Goal: Task Accomplishment & Management: Manage account settings

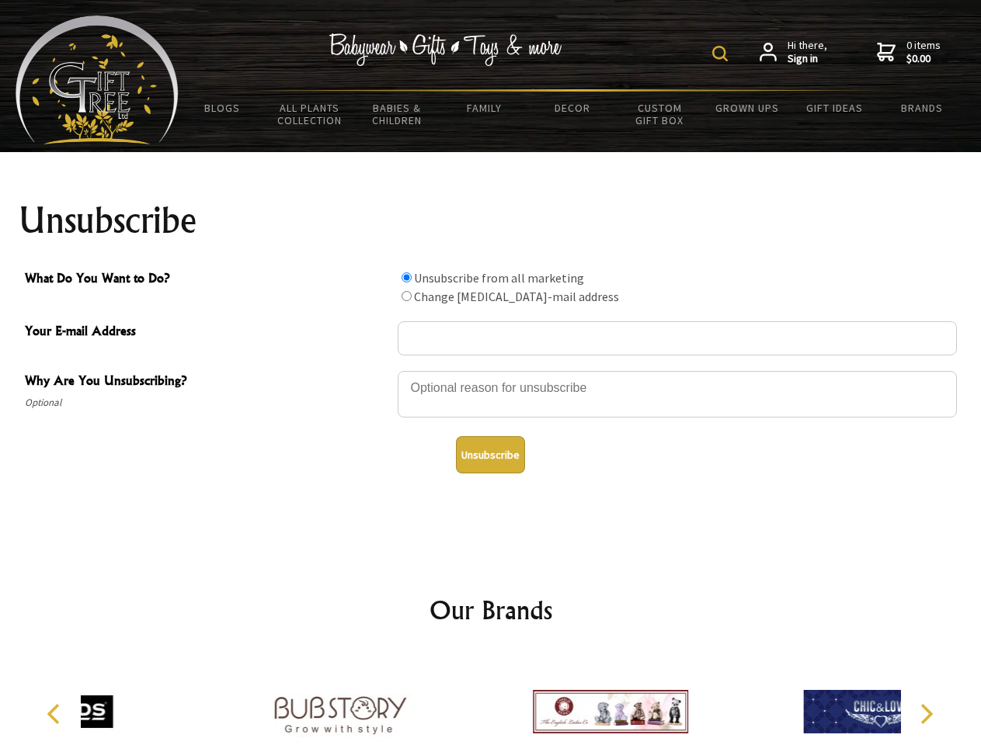
click at [722, 54] on img at bounding box center [720, 54] width 16 height 16
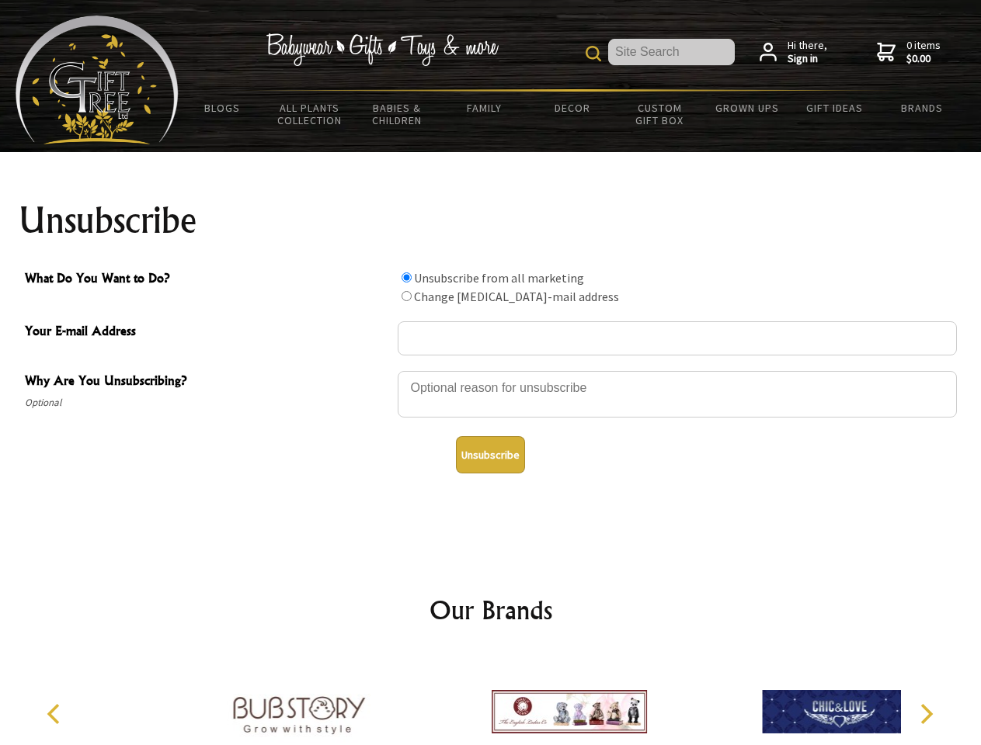
click at [491, 370] on div at bounding box center [677, 397] width 559 height 54
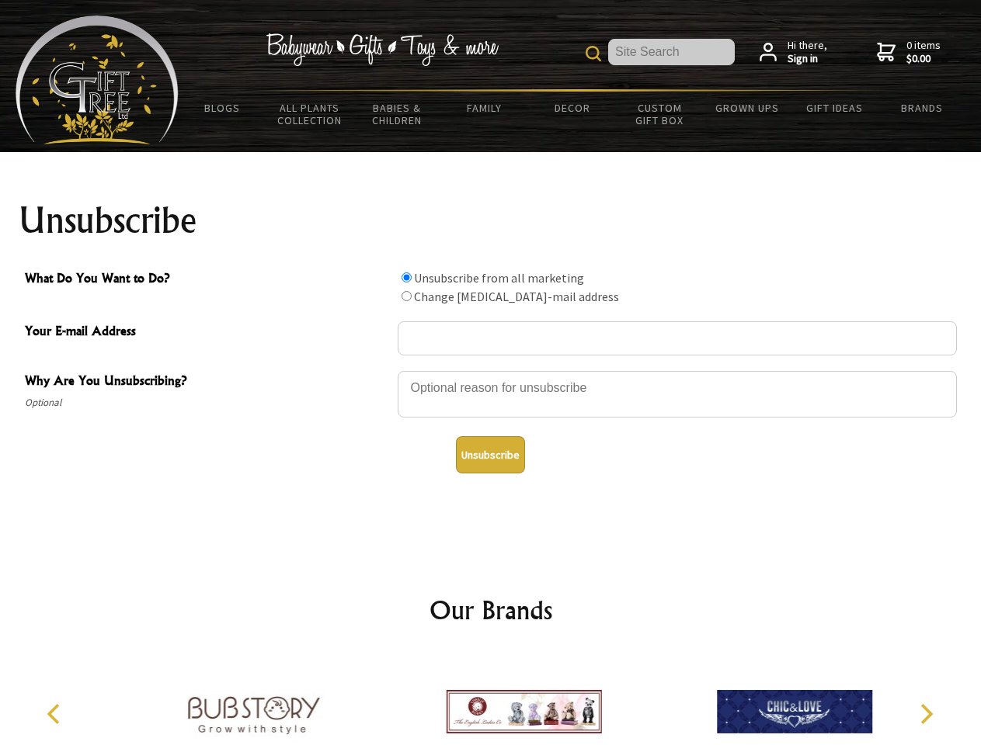
click at [406, 277] on input "What Do You Want to Do?" at bounding box center [406, 278] width 10 height 10
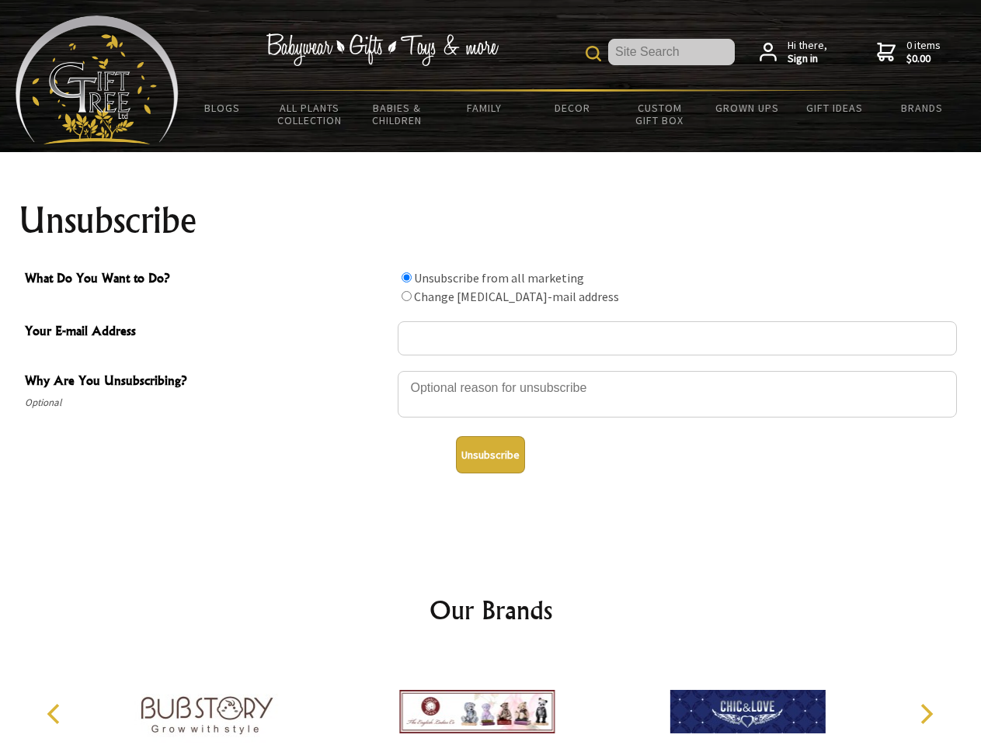
click at [406, 296] on input "What Do You Want to Do?" at bounding box center [406, 296] width 10 height 10
radio input "true"
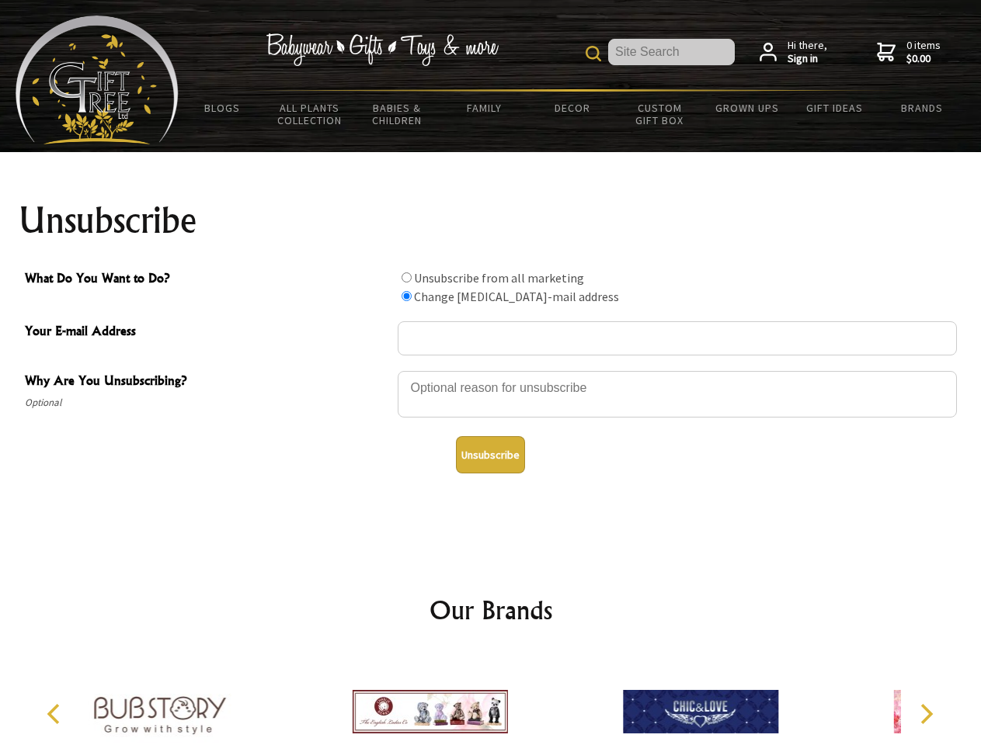
click at [490, 455] on button "Unsubscribe" at bounding box center [490, 454] width 69 height 37
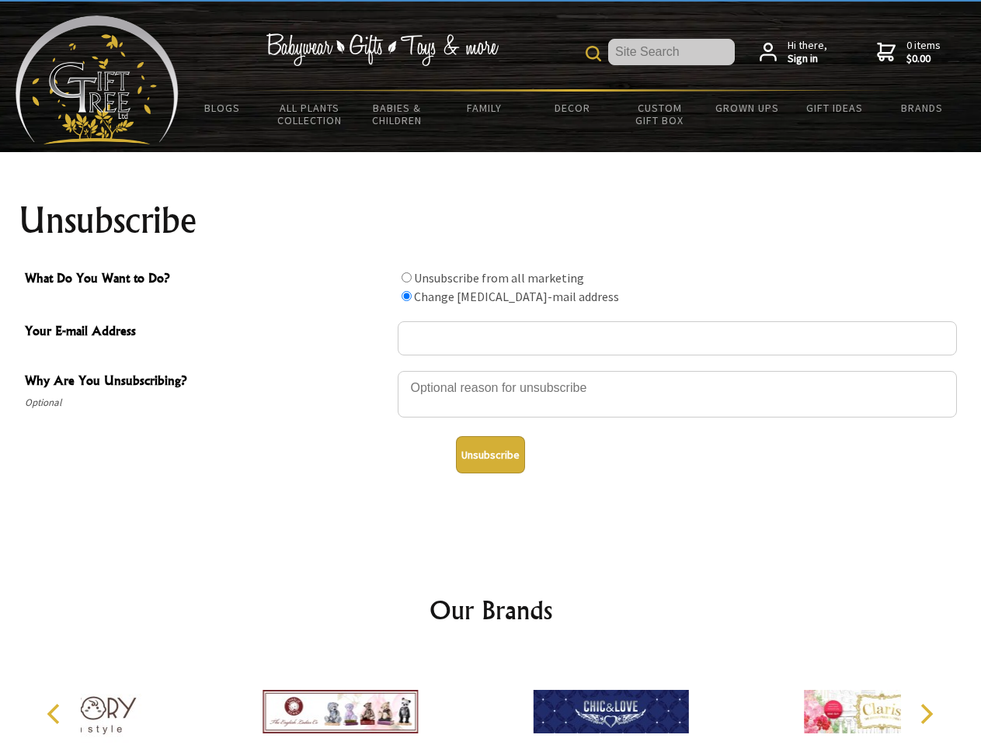
click at [491, 700] on div at bounding box center [610, 714] width 270 height 121
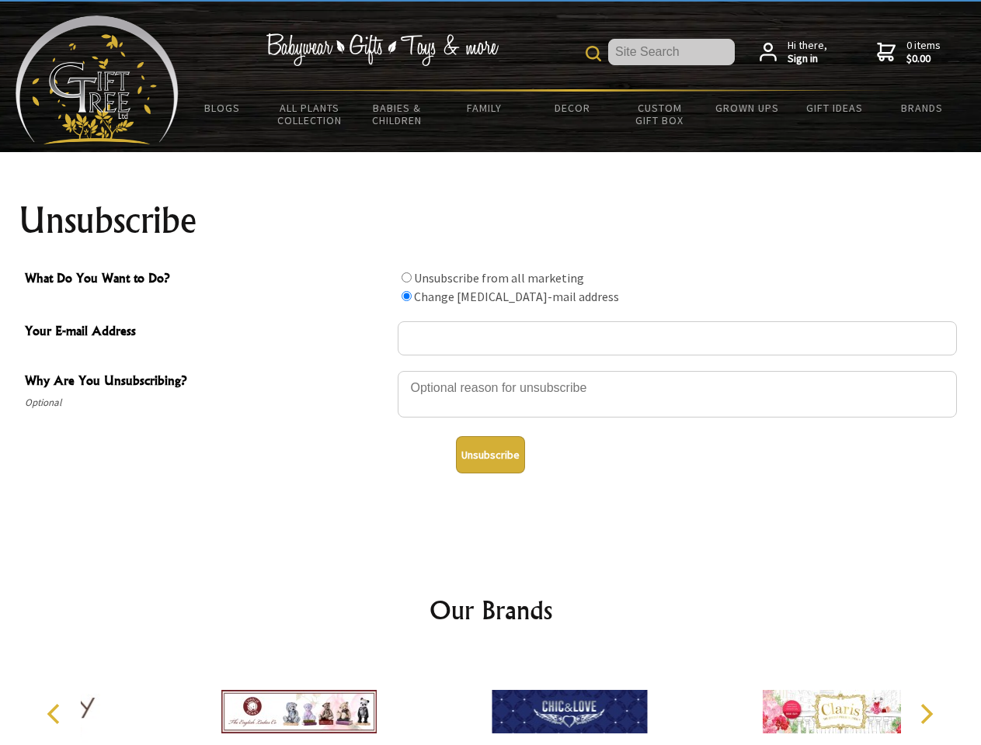
click at [56, 714] on icon "Previous" at bounding box center [55, 714] width 20 height 20
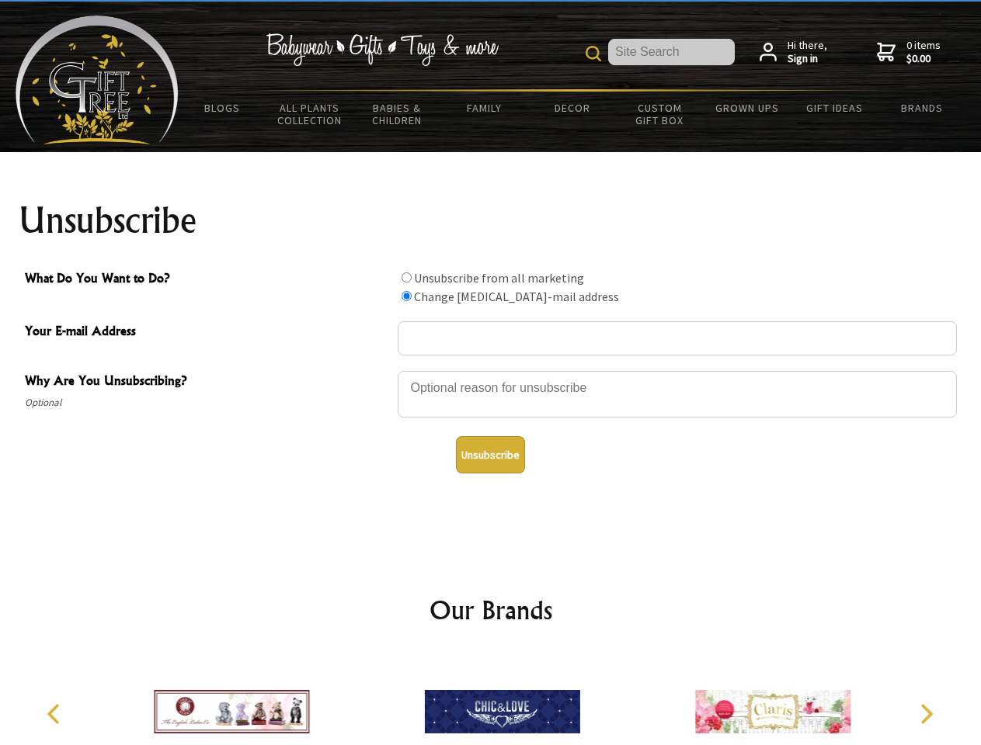
click at [926, 714] on icon "Next" at bounding box center [925, 714] width 20 height 20
